Goal: Task Accomplishment & Management: Use online tool/utility

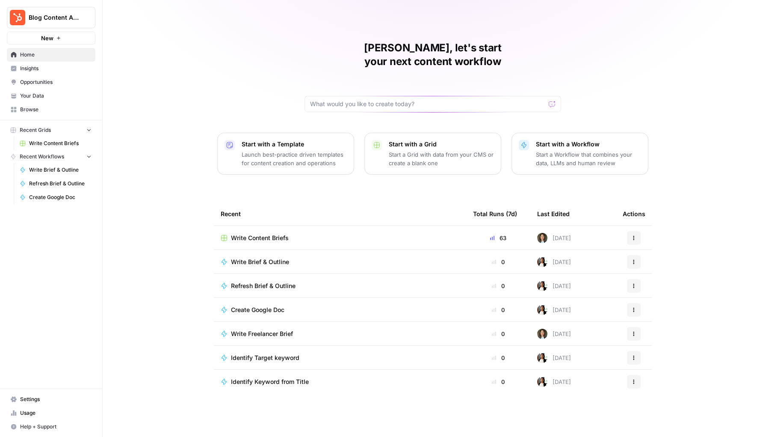
click at [246, 234] on span "Write Content Briefs" at bounding box center [260, 238] width 58 height 9
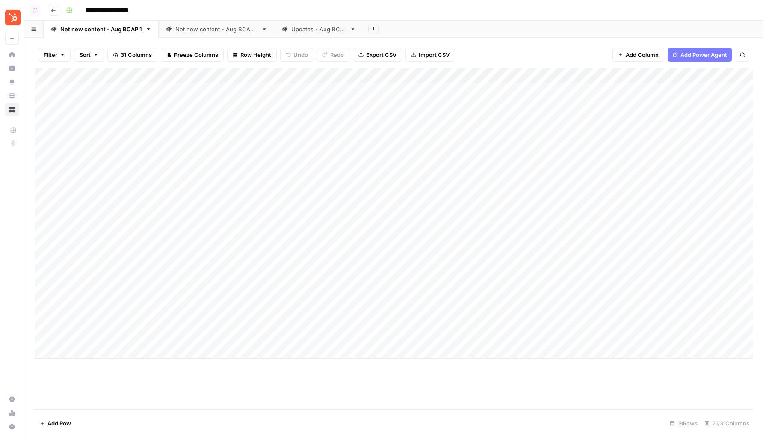
click at [90, 422] on footer "Add Row 18 Rows 21/31 Columns" at bounding box center [394, 423] width 718 height 28
click at [98, 422] on footer "Add Row 18 Rows 21/31 Columns" at bounding box center [394, 423] width 718 height 28
